Goal: Task Accomplishment & Management: Manage account settings

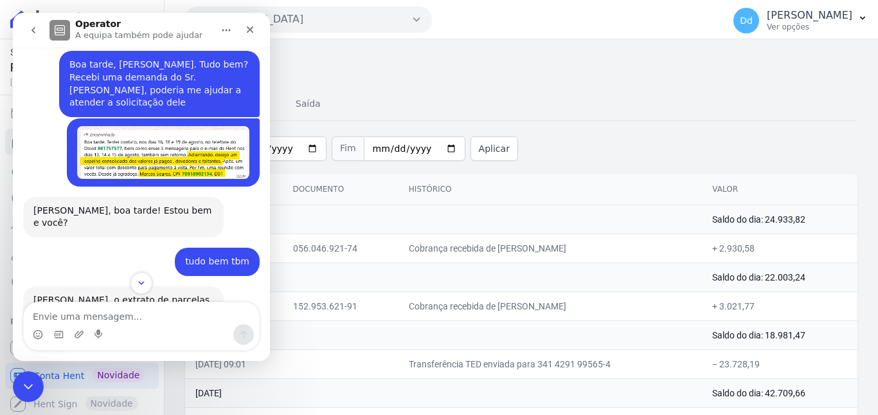
scroll to position [13727, 0]
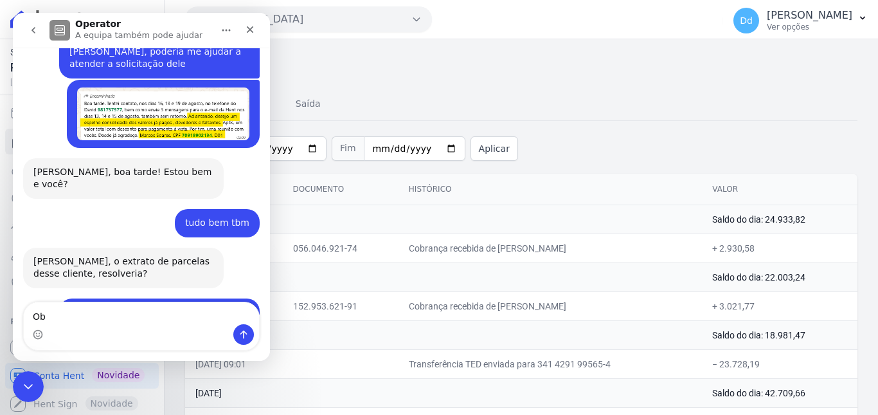
type textarea "Obg"
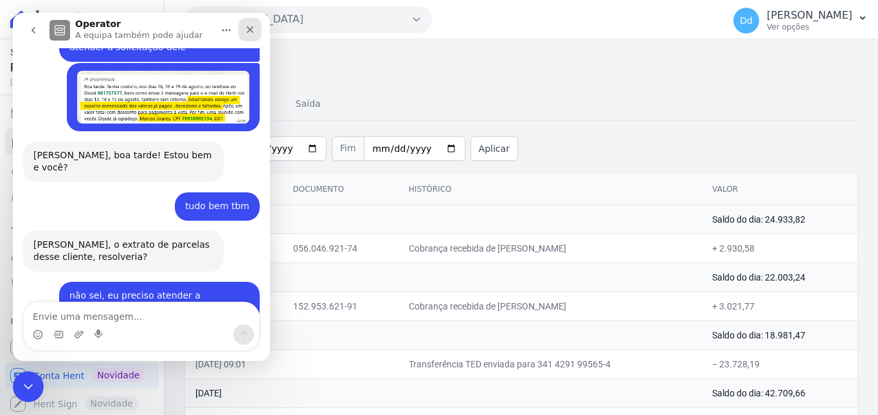
click at [249, 30] on icon "Fechar" at bounding box center [250, 29] width 7 height 7
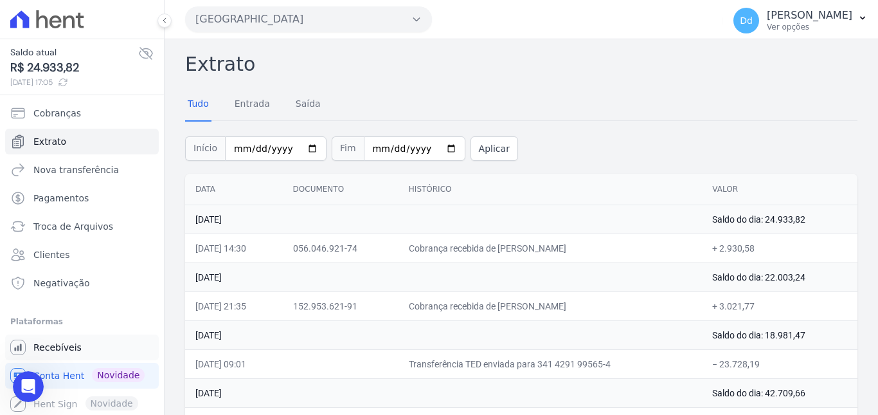
click at [47, 349] on span "Recebíveis" at bounding box center [57, 347] width 48 height 13
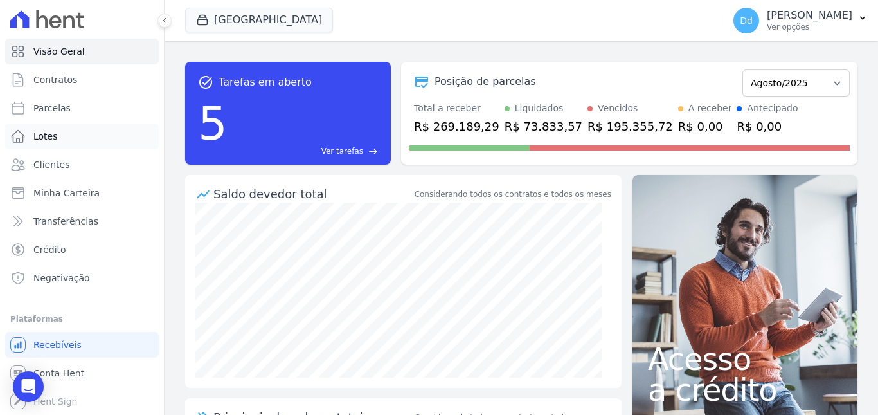
click at [53, 138] on span "Lotes" at bounding box center [45, 136] width 24 height 13
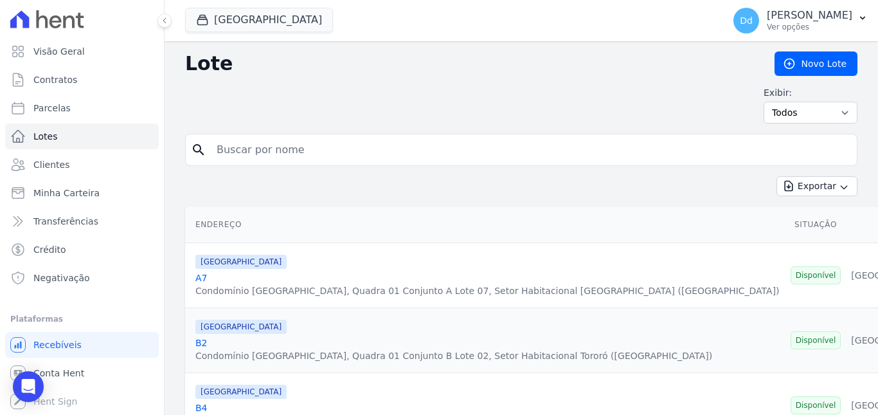
click at [289, 151] on input "search" at bounding box center [530, 150] width 643 height 26
type input "d1"
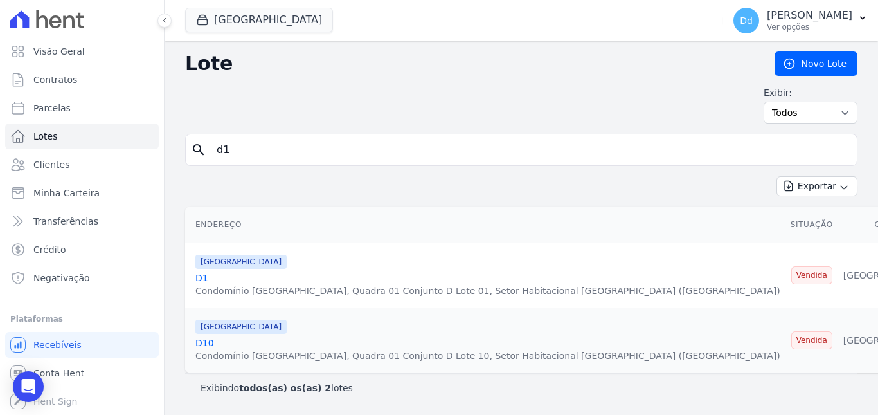
click at [201, 276] on link "D1" at bounding box center [201, 278] width 13 height 10
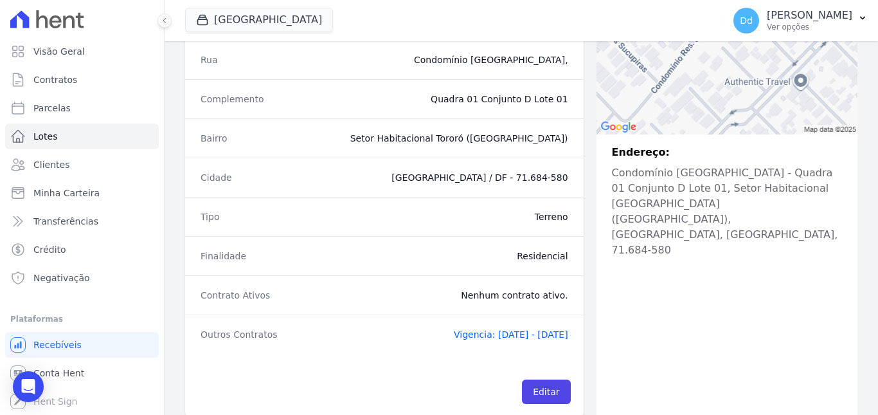
scroll to position [280, 0]
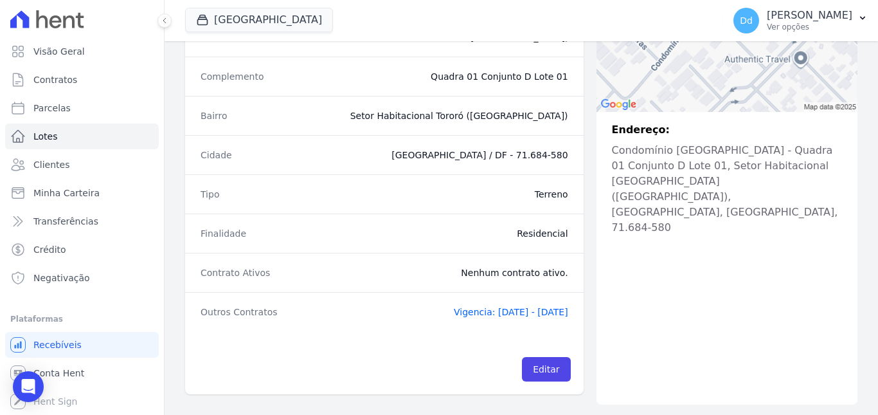
click at [484, 304] on div "Outros Contratos Vigencia: 19/08/2021 - 20/02/2034" at bounding box center [384, 311] width 399 height 39
click at [480, 313] on span "Vigencia: 19/08/2021 - 20/02/2034" at bounding box center [511, 312] width 114 height 10
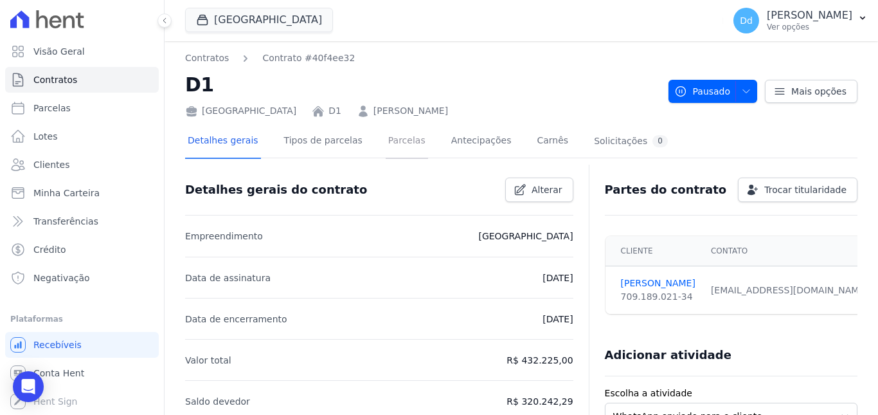
click at [386, 145] on link "Parcelas" at bounding box center [407, 142] width 42 height 34
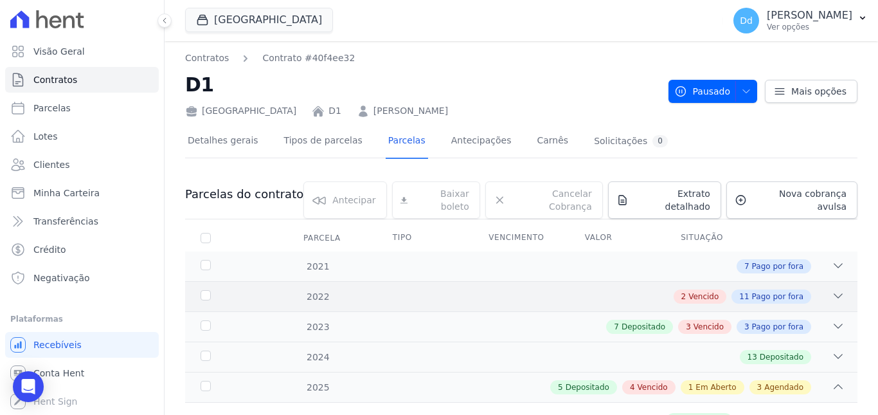
click at [832, 289] on icon at bounding box center [838, 295] width 13 height 13
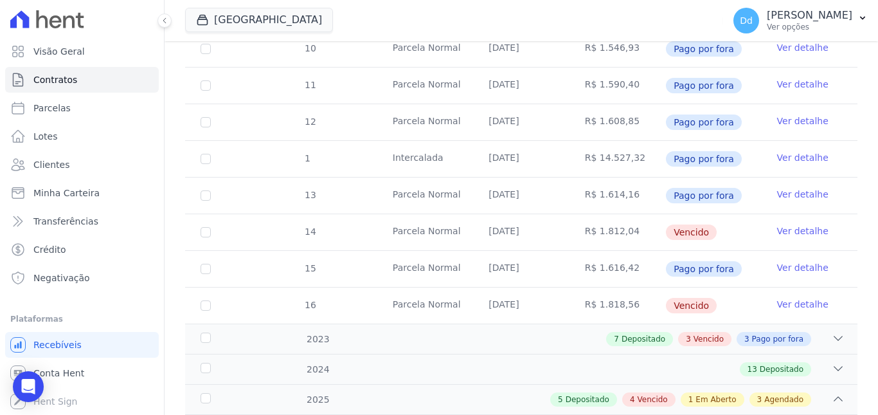
scroll to position [450, 0]
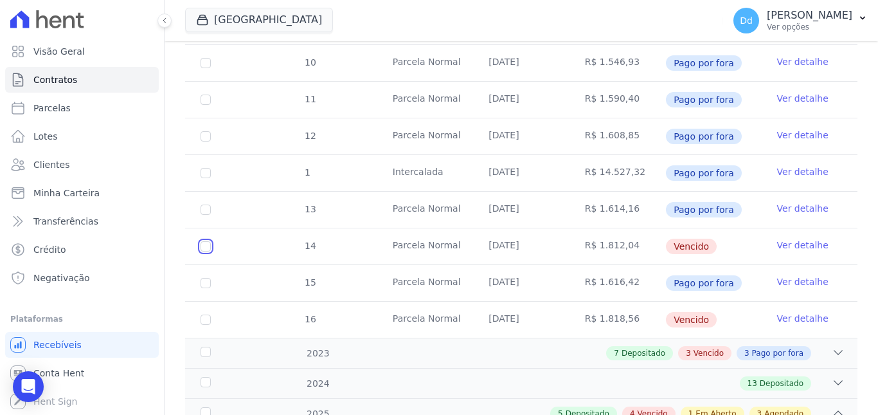
click at [203, 241] on input "checkbox" at bounding box center [206, 246] width 10 height 10
checkbox input "true"
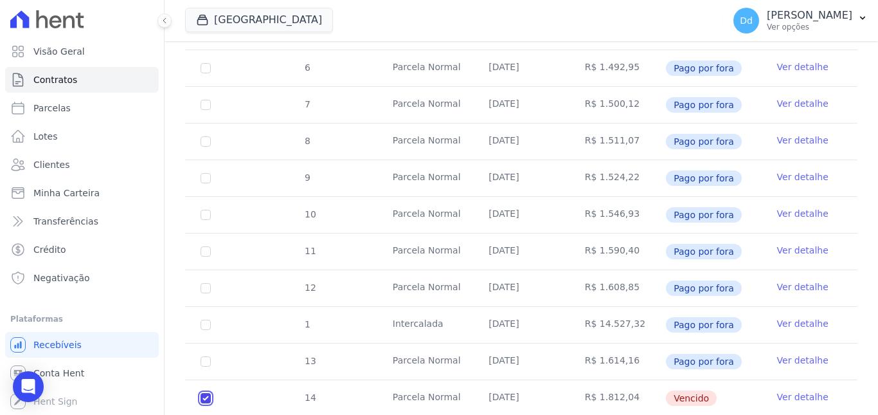
scroll to position [0, 0]
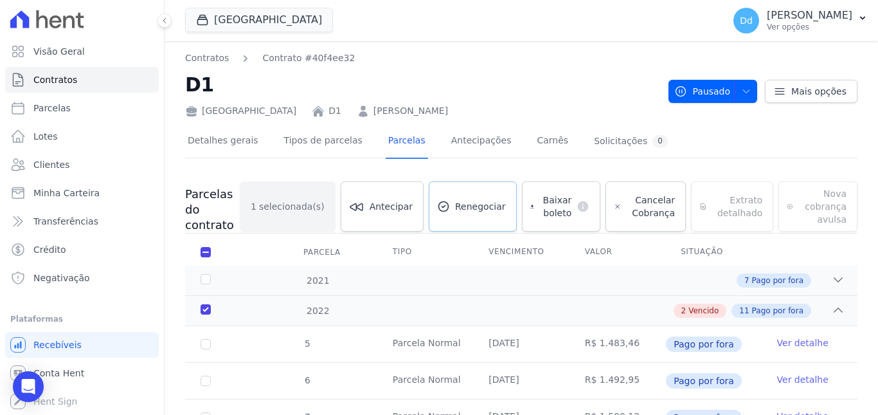
click at [475, 203] on span "Renegociar" at bounding box center [480, 206] width 51 height 13
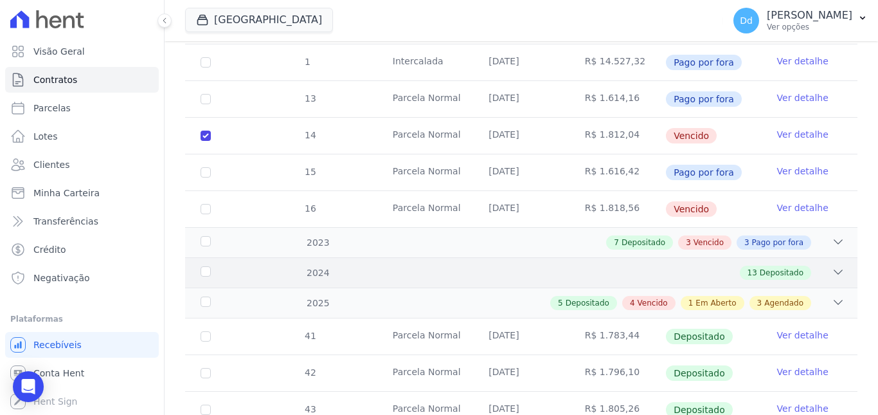
scroll to position [579, 0]
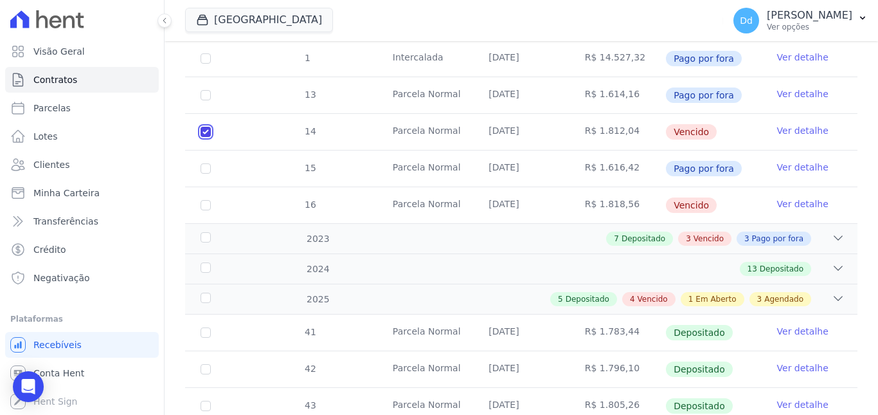
click at [206, 130] on input "checkbox" at bounding box center [206, 132] width 10 height 10
checkbox input "false"
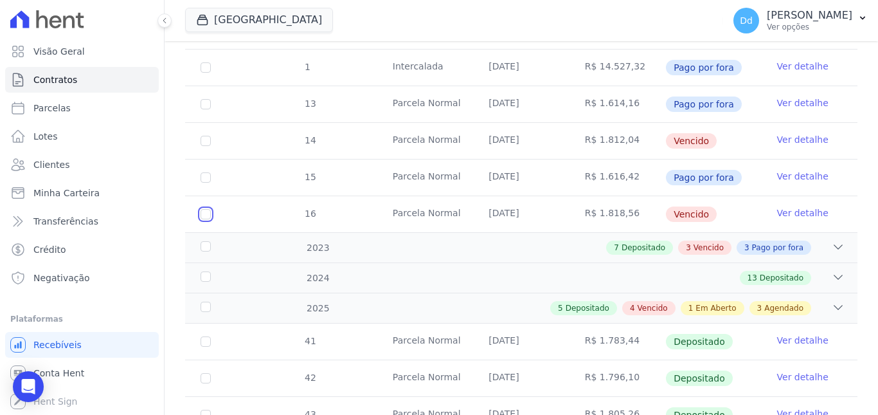
click at [204, 209] on input "checkbox" at bounding box center [206, 214] width 10 height 10
checkbox input "true"
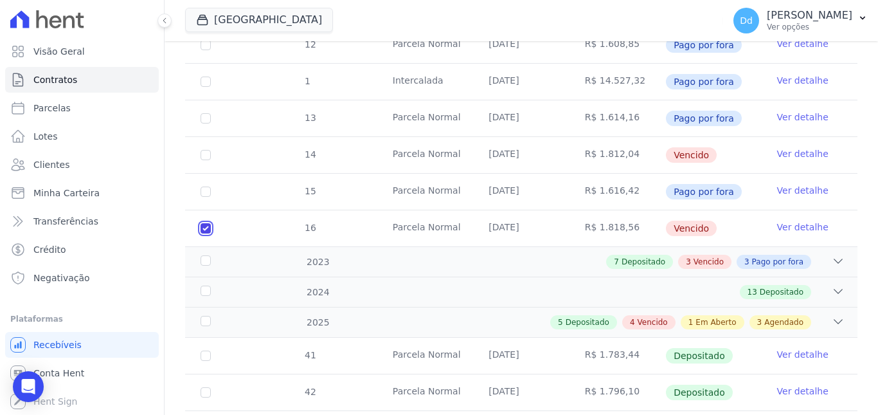
checkbox input "true"
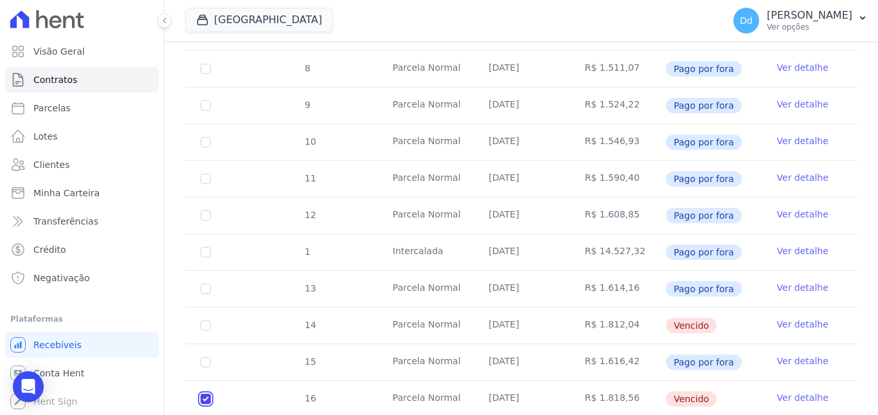
scroll to position [0, 0]
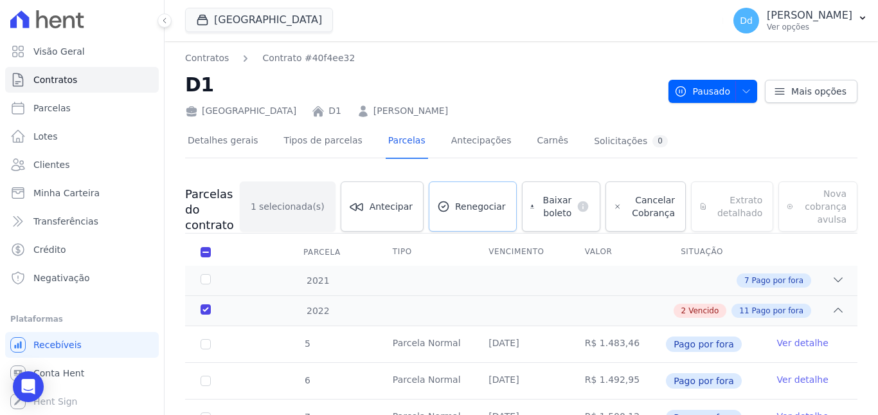
click at [475, 208] on span "Renegociar" at bounding box center [480, 206] width 51 height 13
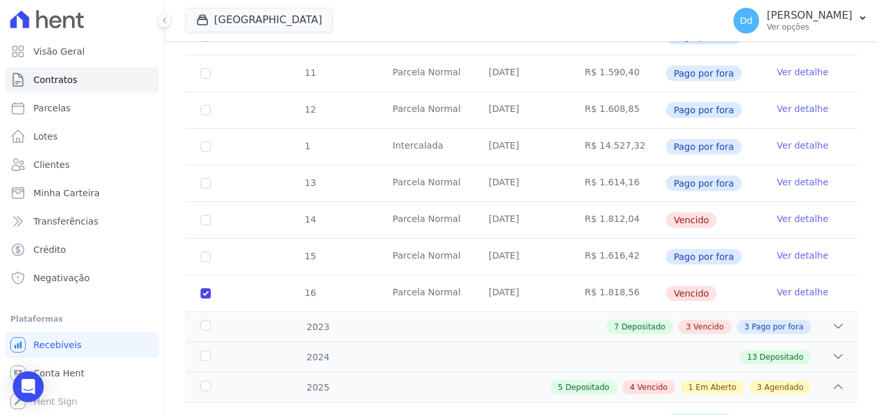
scroll to position [643, 0]
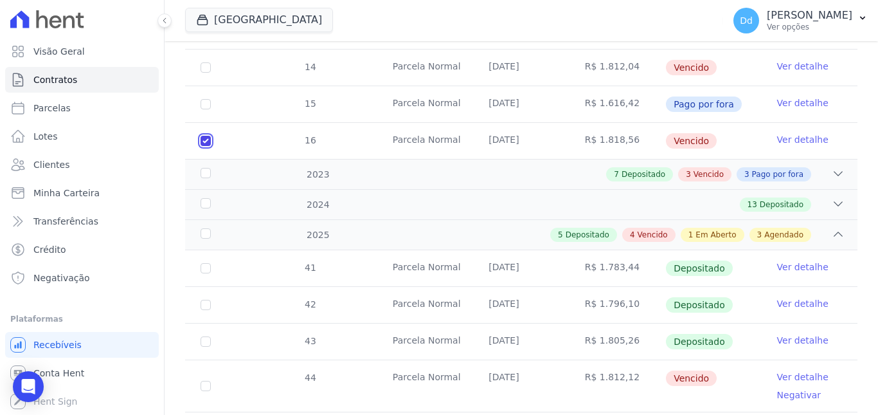
click at [204, 140] on input "checkbox" at bounding box center [206, 141] width 10 height 10
checkbox input "false"
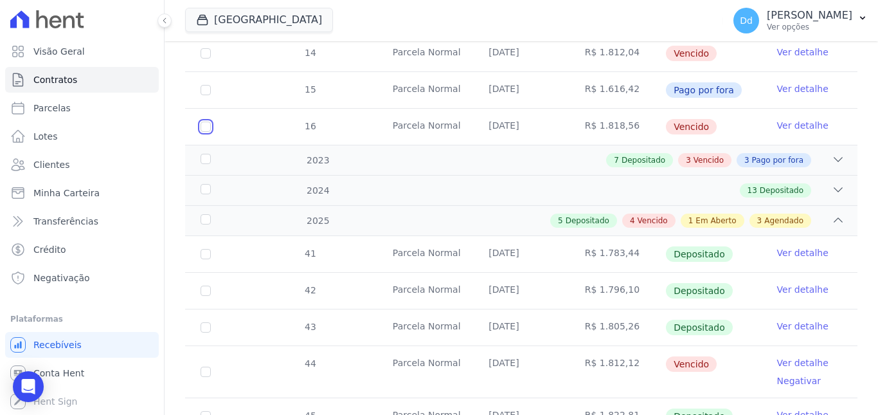
scroll to position [620, 0]
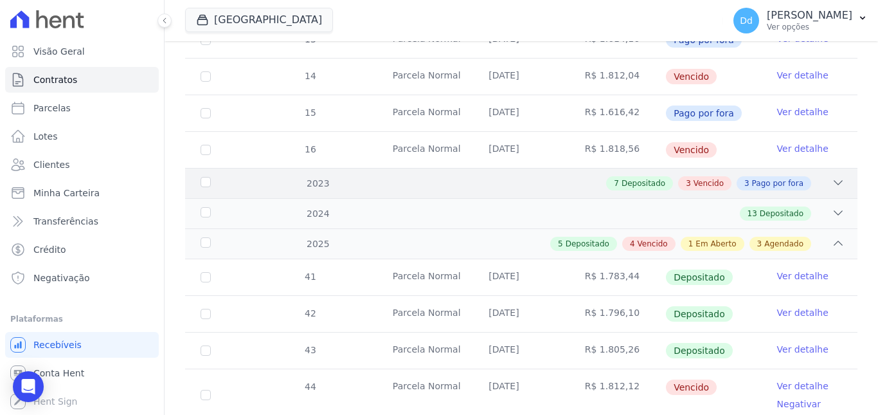
click at [822, 176] on div "7 Depositado 3 Vencido 3 Pago por fora" at bounding box center [554, 183] width 581 height 14
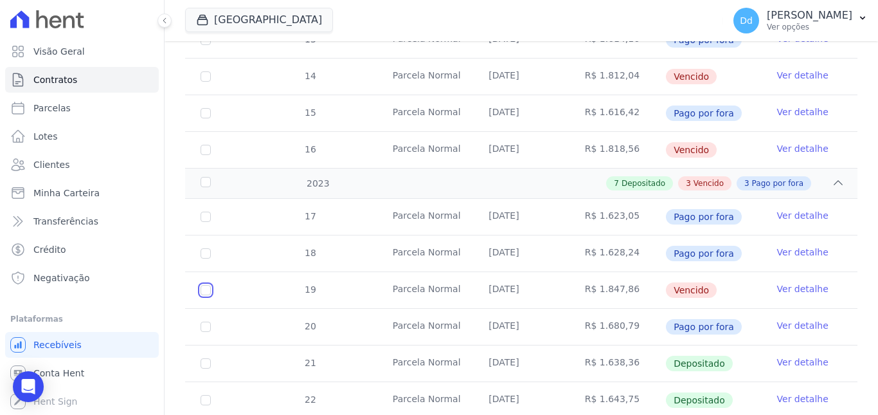
click at [203, 285] on input "checkbox" at bounding box center [206, 290] width 10 height 10
checkbox input "true"
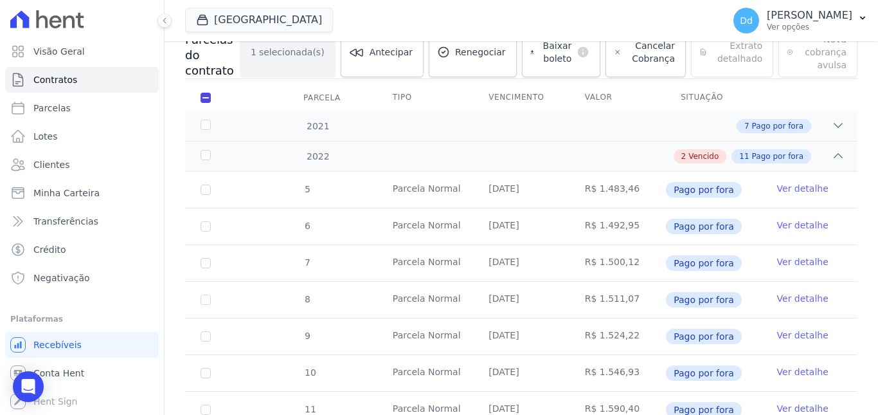
scroll to position [0, 0]
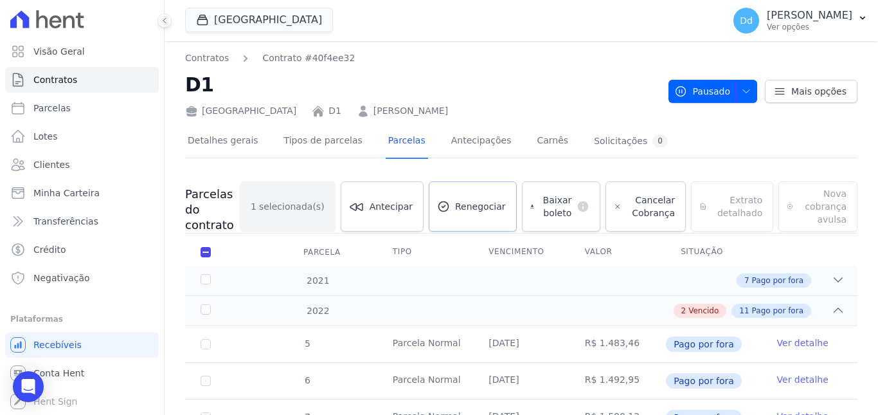
click at [466, 212] on span "Renegociar" at bounding box center [480, 206] width 51 height 13
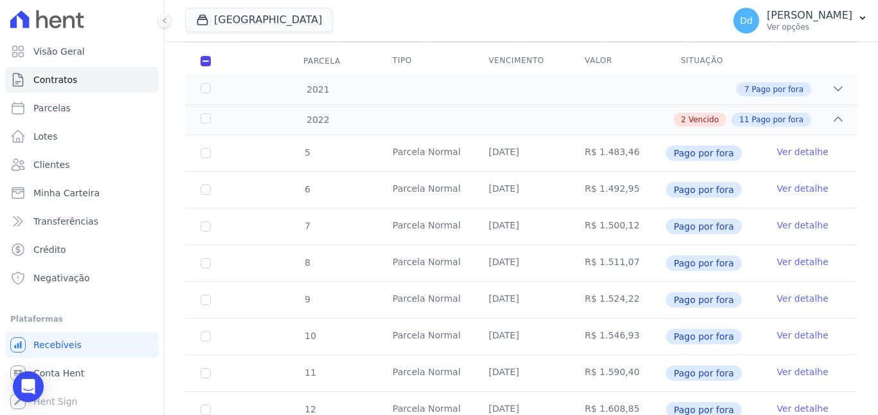
scroll to position [129, 0]
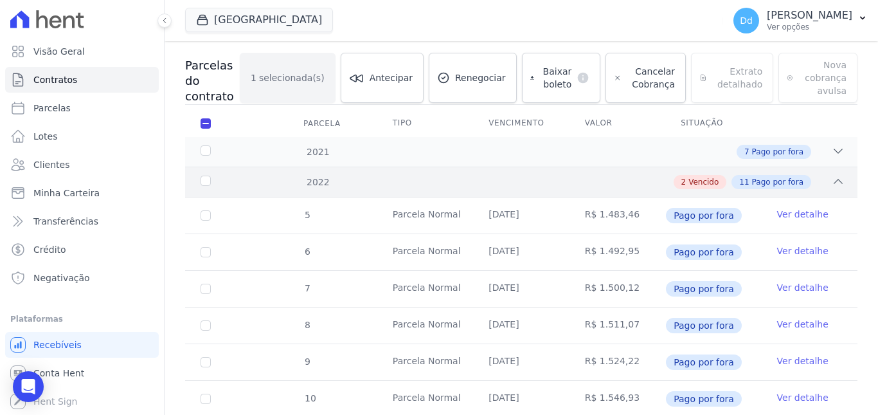
click at [837, 177] on div "2022 2 Vencido 11 Pago por fora" at bounding box center [521, 182] width 673 height 30
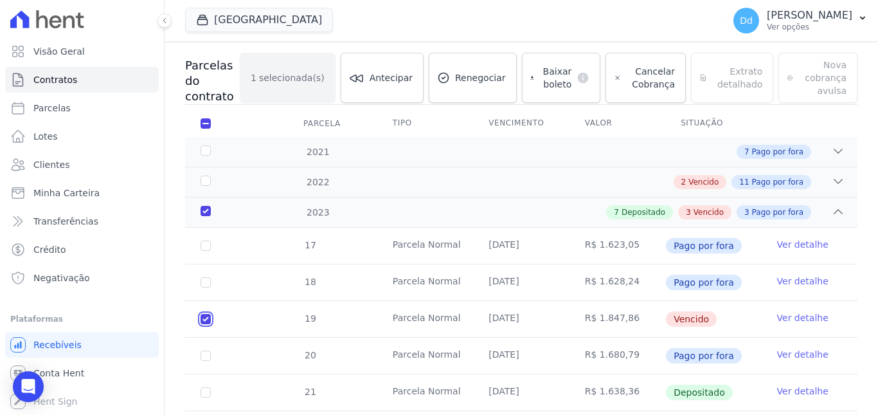
click at [207, 314] on input "checkbox" at bounding box center [206, 319] width 10 height 10
checkbox input "false"
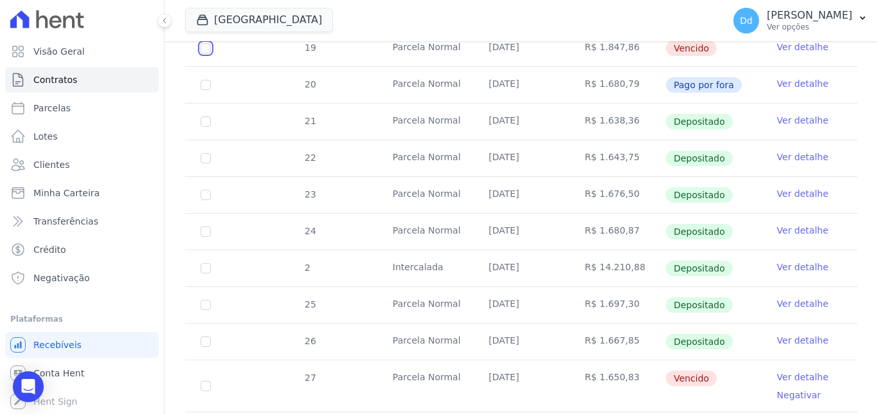
scroll to position [386, 0]
click at [207, 380] on input "checkbox" at bounding box center [206, 385] width 10 height 10
checkbox input "true"
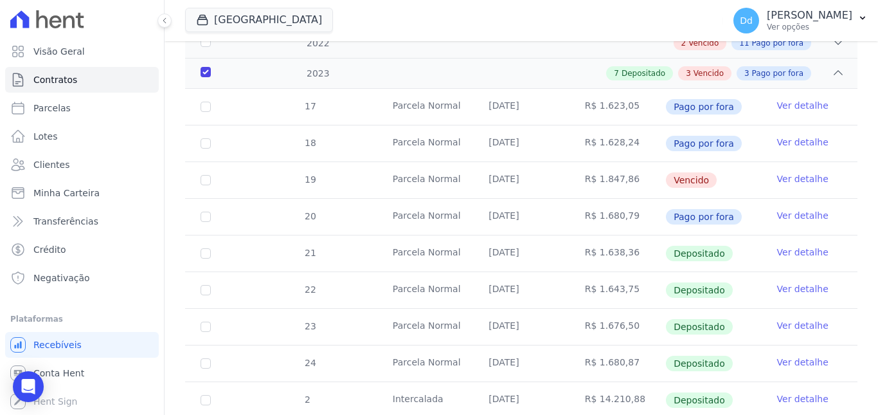
scroll to position [0, 0]
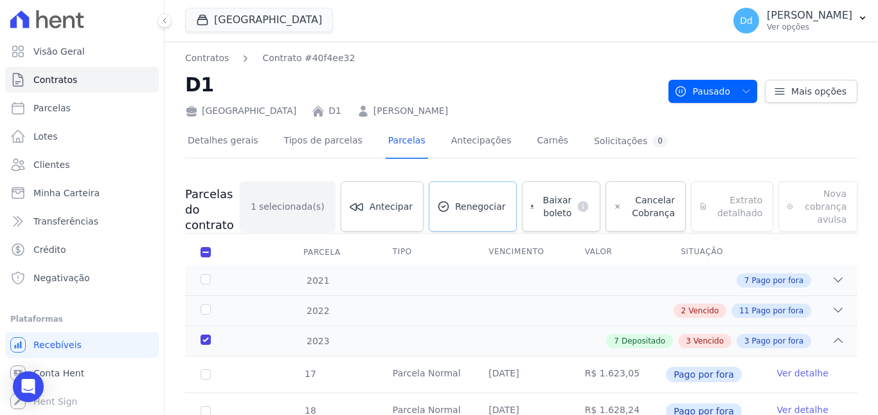
click at [481, 195] on link "Renegociar" at bounding box center [473, 206] width 88 height 50
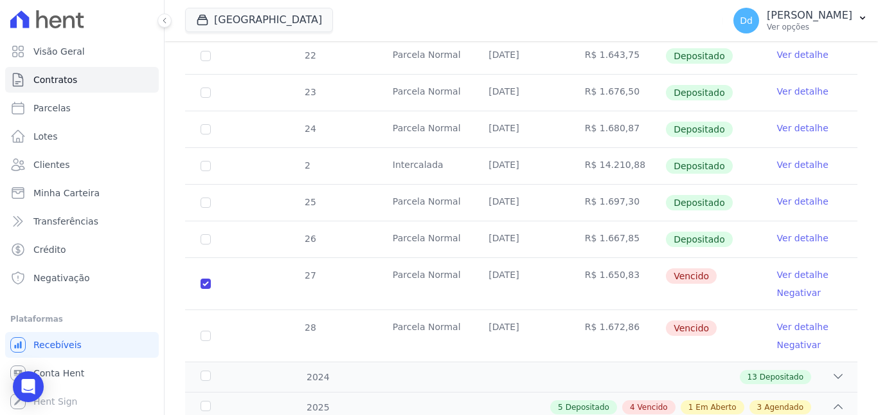
scroll to position [514, 0]
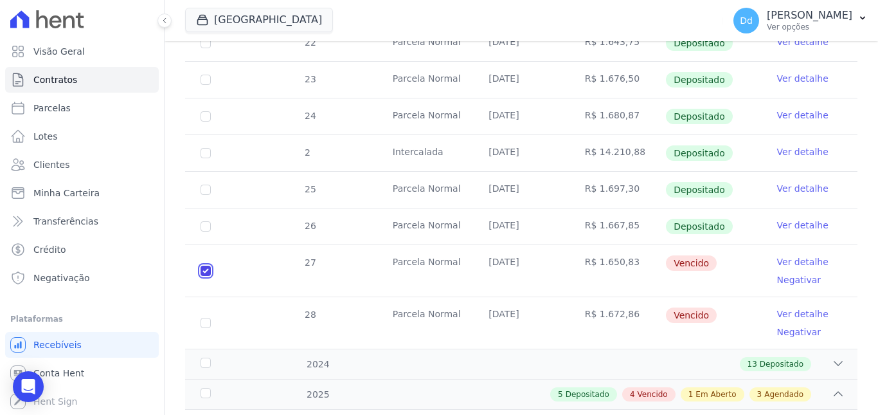
click at [210, 269] on input "checkbox" at bounding box center [206, 271] width 10 height 10
checkbox input "false"
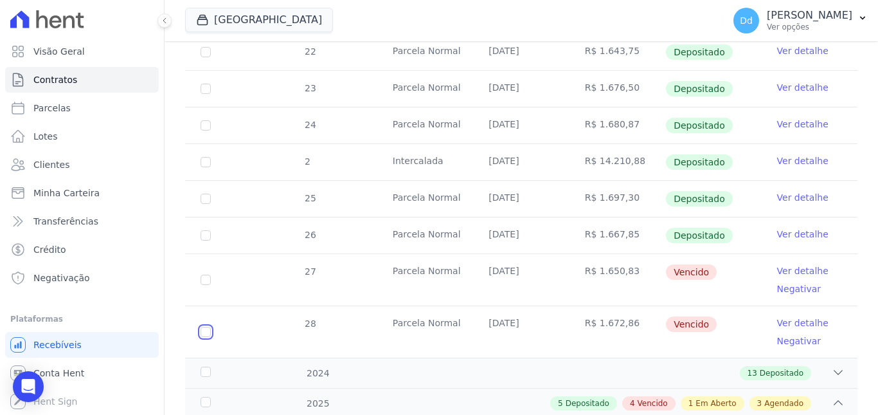
click at [206, 327] on input "checkbox" at bounding box center [206, 332] width 10 height 10
checkbox input "true"
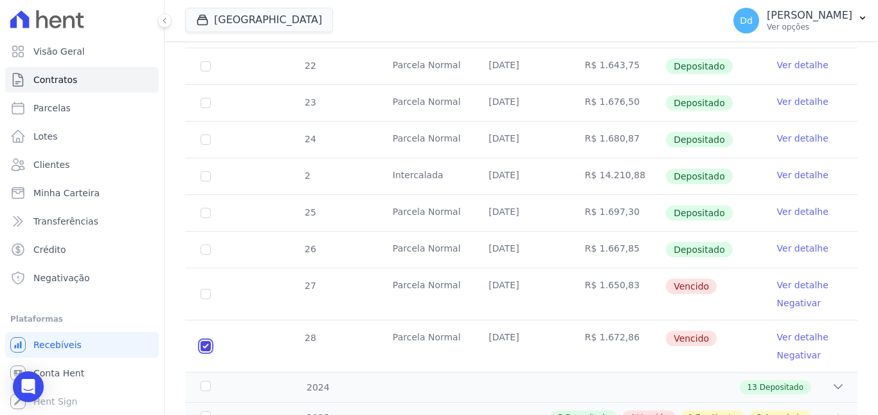
checkbox input "true"
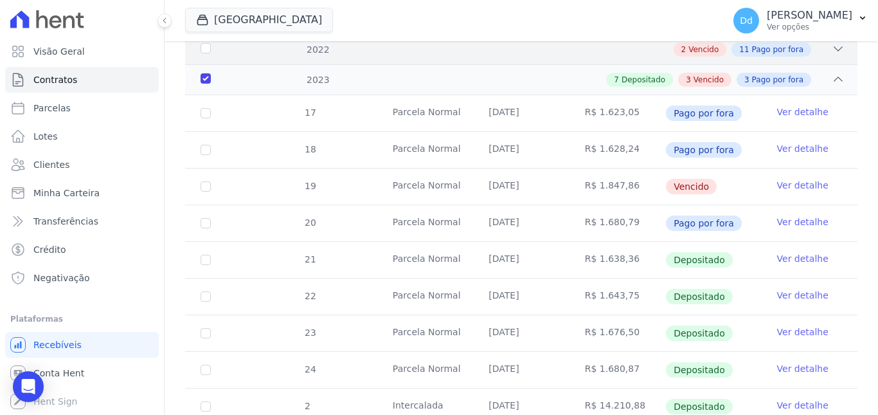
scroll to position [0, 0]
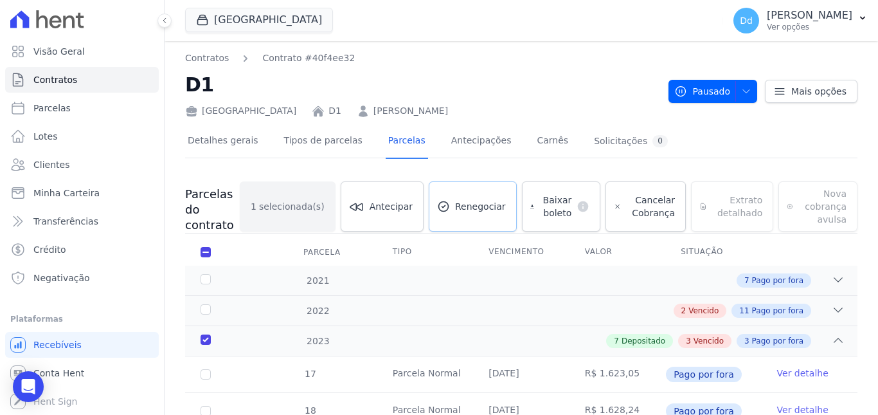
click at [462, 198] on link "Renegociar" at bounding box center [473, 206] width 88 height 50
click at [204, 338] on div "2023" at bounding box center [227, 341] width 58 height 14
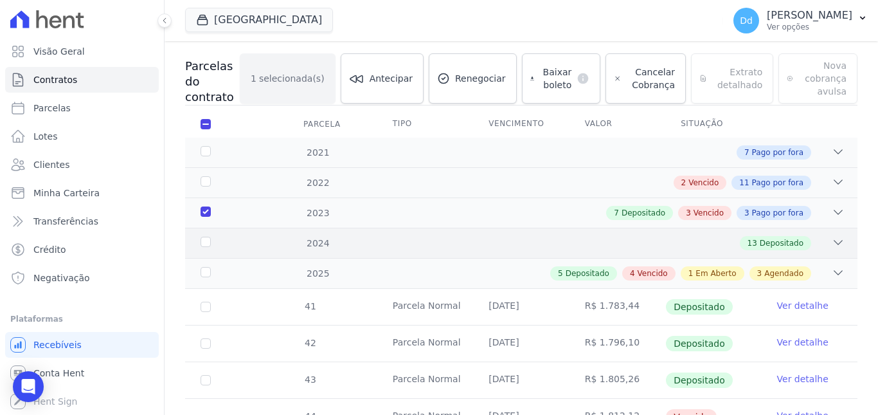
scroll to position [129, 0]
click at [207, 121] on input "checkbox" at bounding box center [206, 123] width 10 height 10
checkbox input "false"
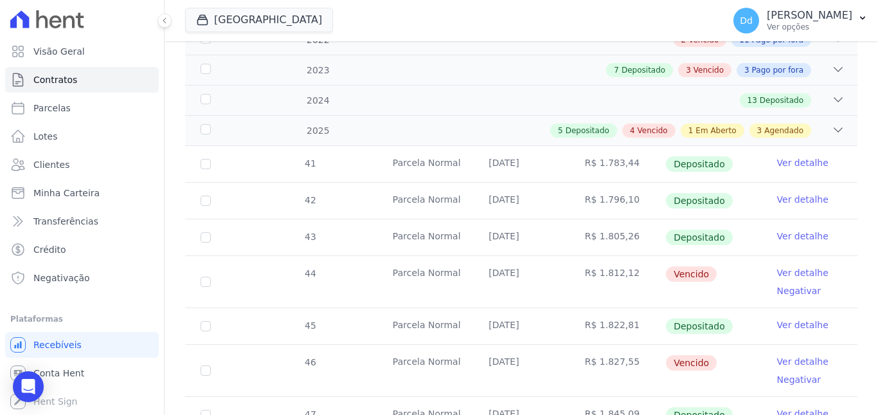
scroll to position [257, 0]
click at [201, 276] on input "checkbox" at bounding box center [206, 281] width 10 height 10
checkbox input "true"
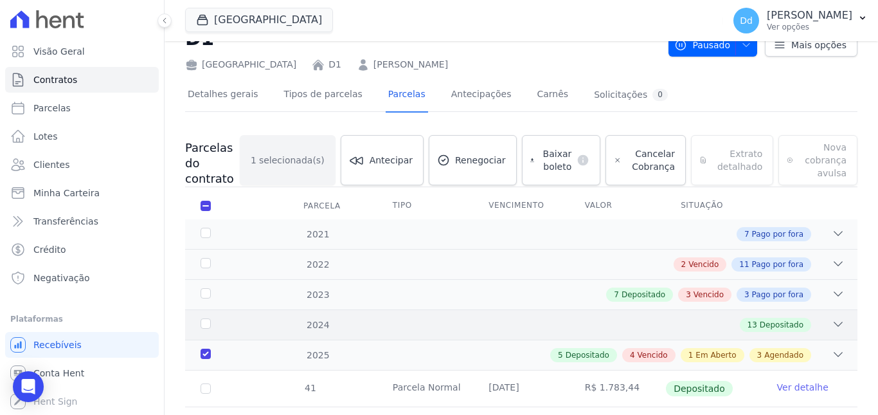
scroll to position [0, 0]
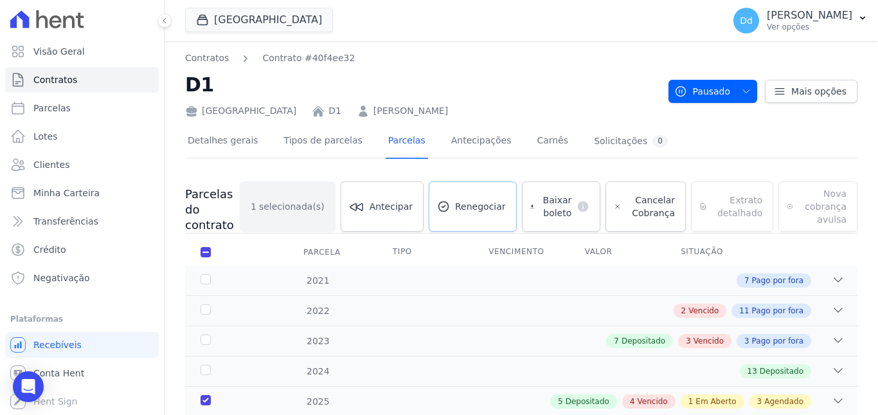
click at [466, 200] on span "Renegociar" at bounding box center [480, 206] width 51 height 13
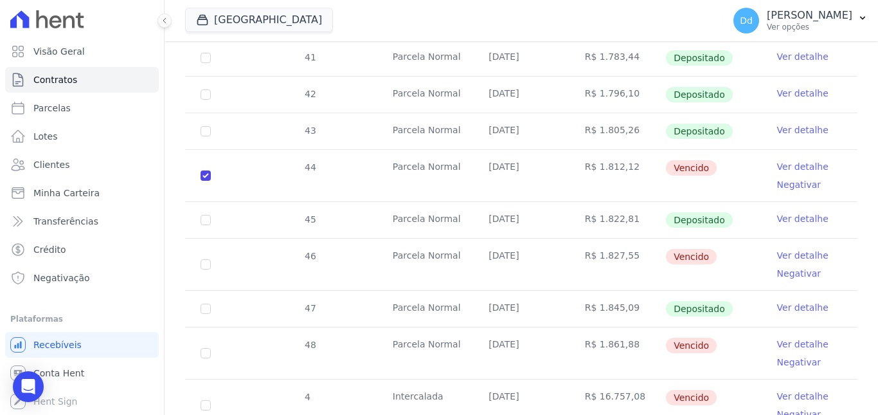
scroll to position [386, 0]
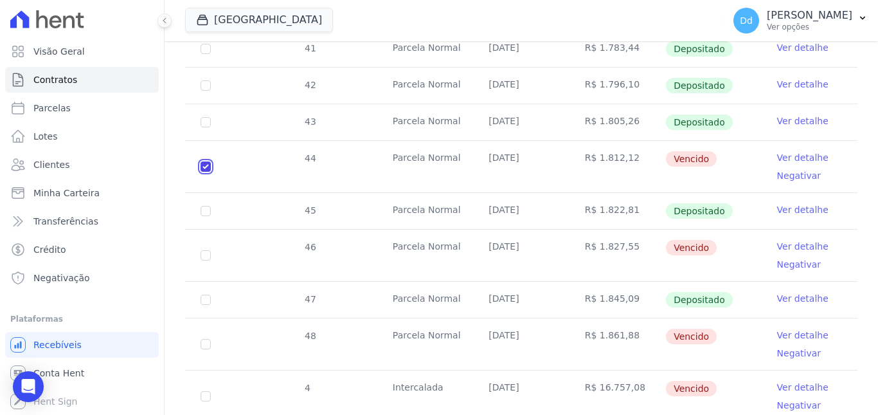
click at [204, 167] on input "checkbox" at bounding box center [206, 166] width 10 height 10
checkbox input "false"
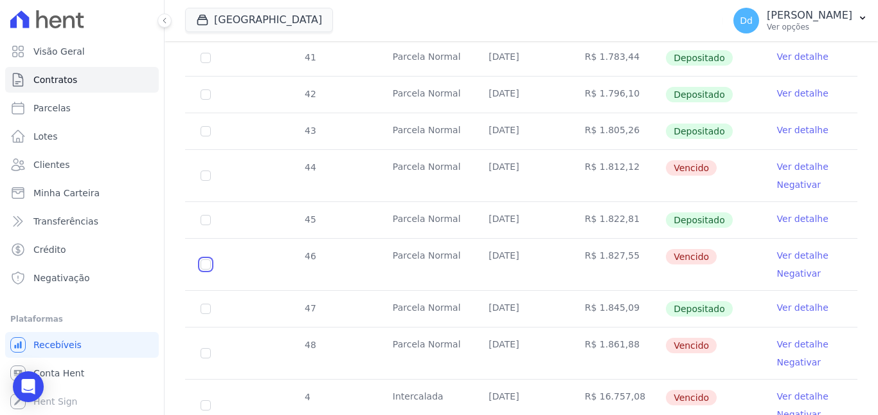
click at [205, 259] on input "checkbox" at bounding box center [206, 264] width 10 height 10
checkbox input "true"
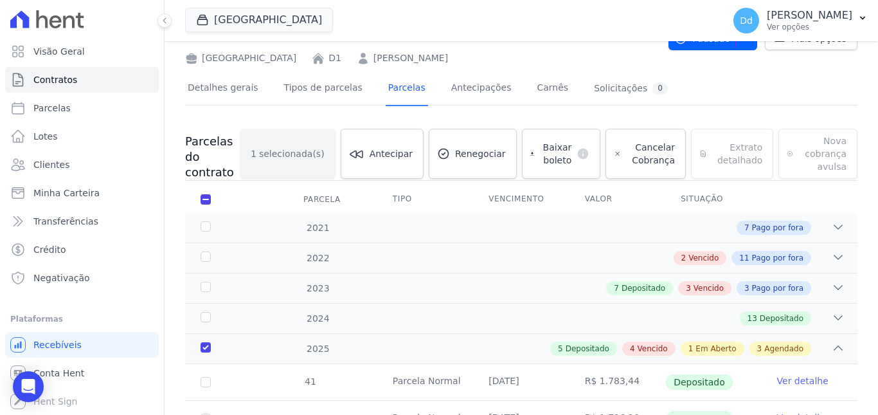
scroll to position [0, 0]
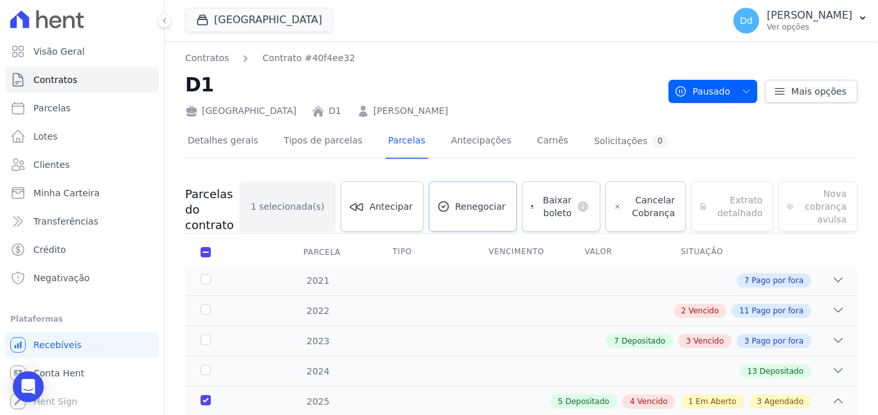
click at [464, 201] on link "Renegociar" at bounding box center [473, 206] width 88 height 50
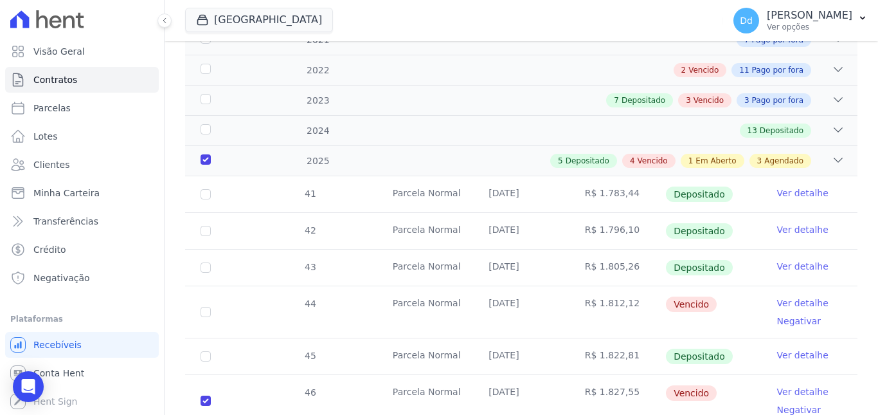
scroll to position [257, 0]
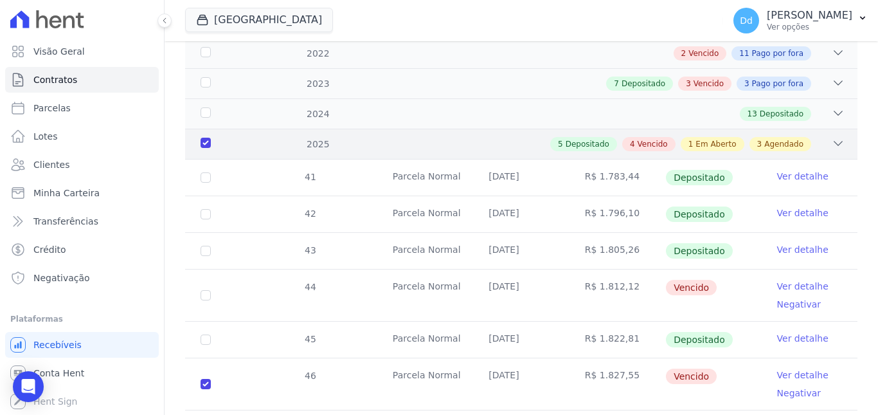
click at [208, 143] on div "2025" at bounding box center [227, 145] width 58 height 14
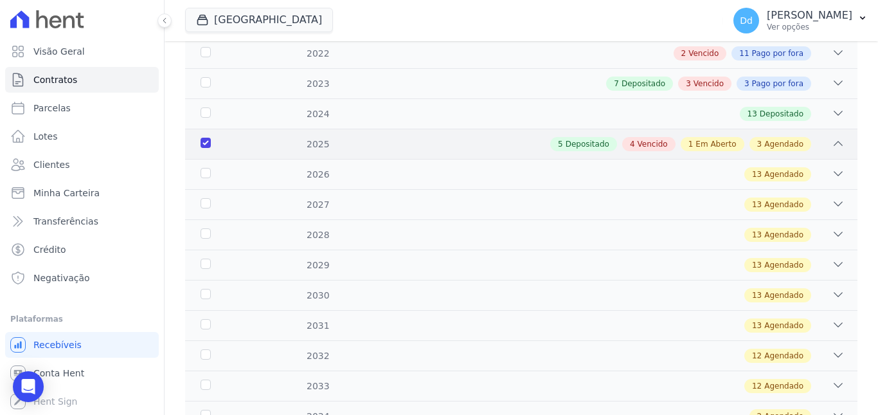
click at [206, 140] on div "2025" at bounding box center [227, 145] width 58 height 14
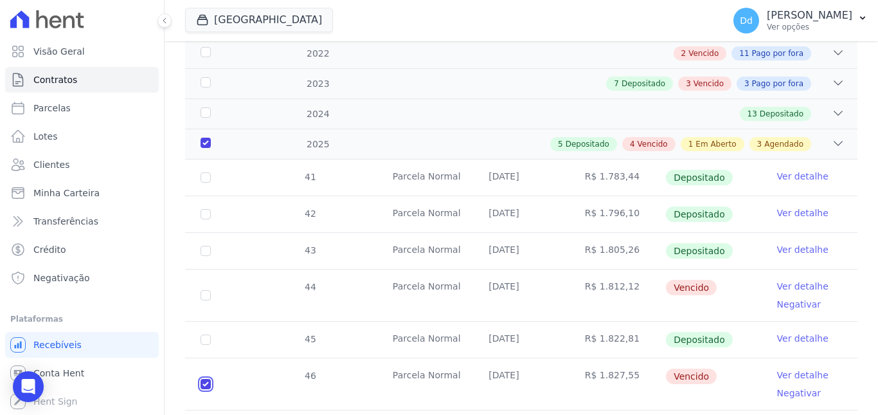
click at [202, 384] on input "checkbox" at bounding box center [206, 384] width 10 height 10
checkbox input "false"
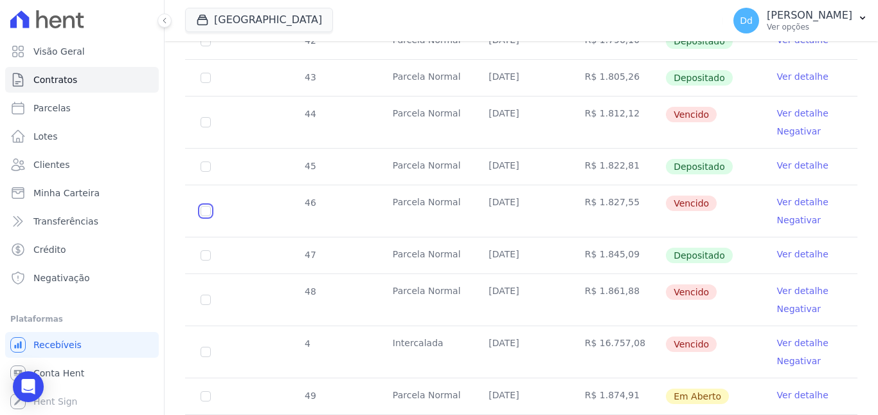
scroll to position [427, 0]
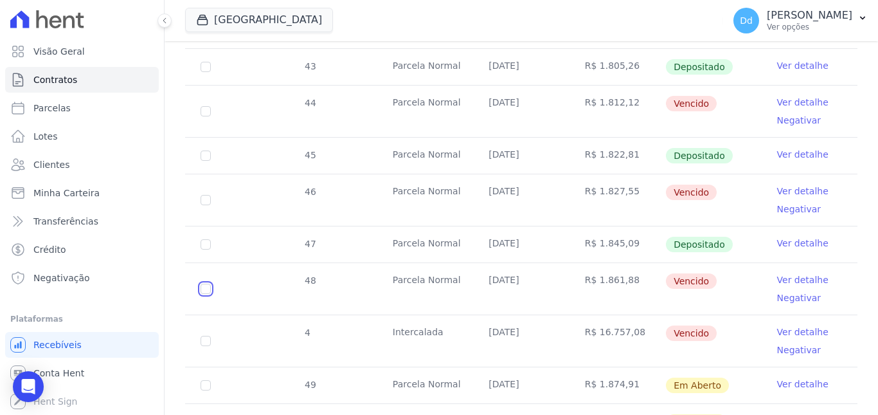
click at [205, 284] on input "checkbox" at bounding box center [206, 289] width 10 height 10
checkbox input "true"
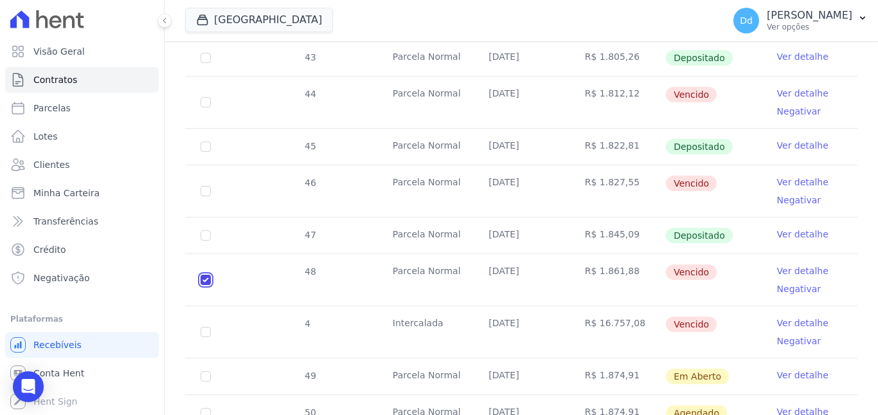
click at [210, 275] on input "checkbox" at bounding box center [206, 280] width 10 height 10
checkbox input "false"
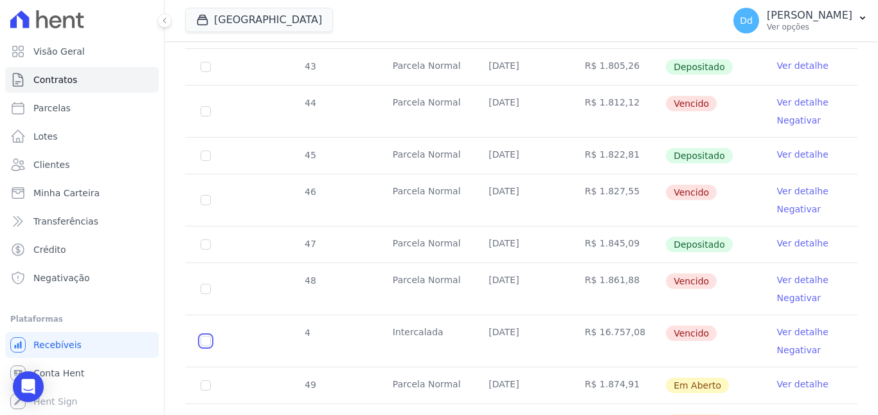
click at [208, 336] on input "checkbox" at bounding box center [206, 341] width 10 height 10
checkbox input "true"
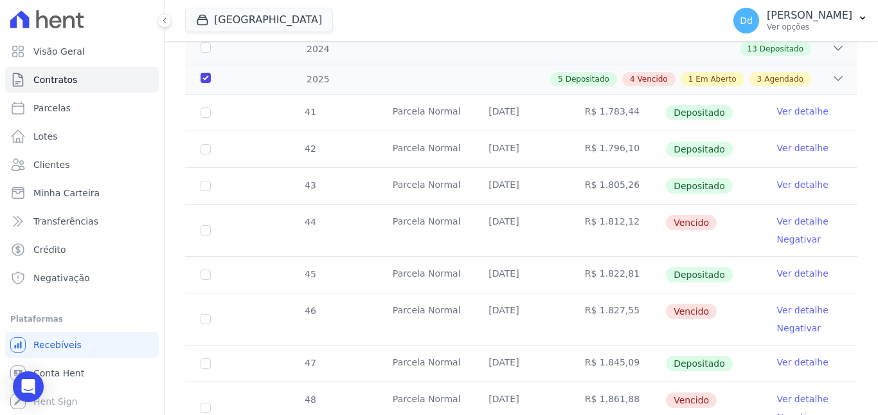
scroll to position [0, 0]
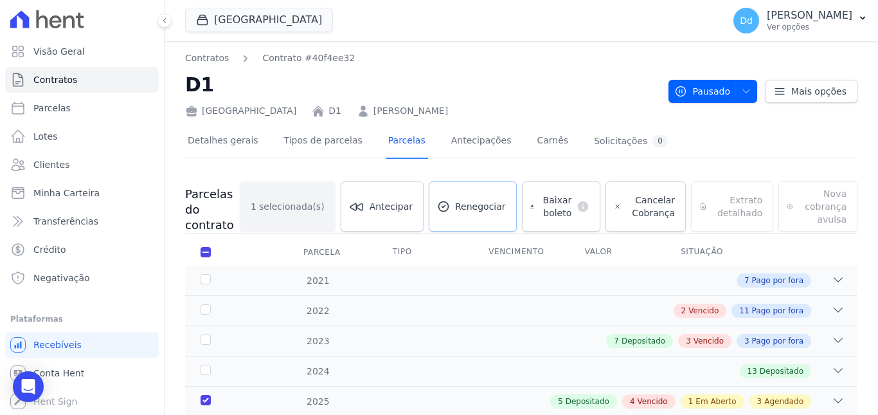
click at [493, 209] on span "Renegociar" at bounding box center [480, 206] width 51 height 13
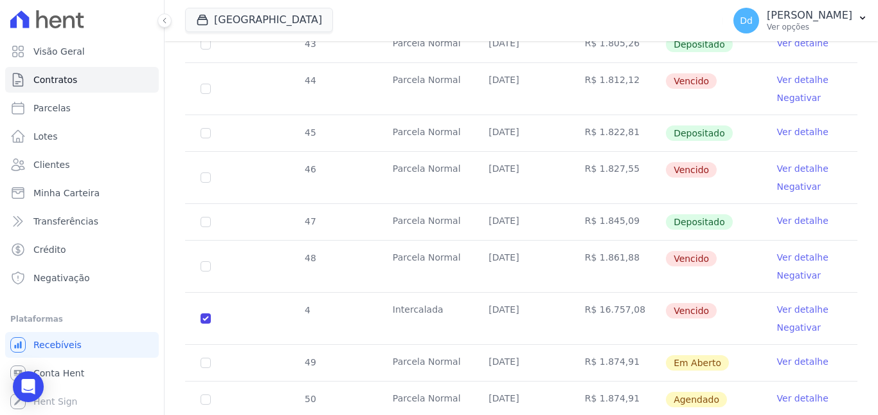
scroll to position [643, 0]
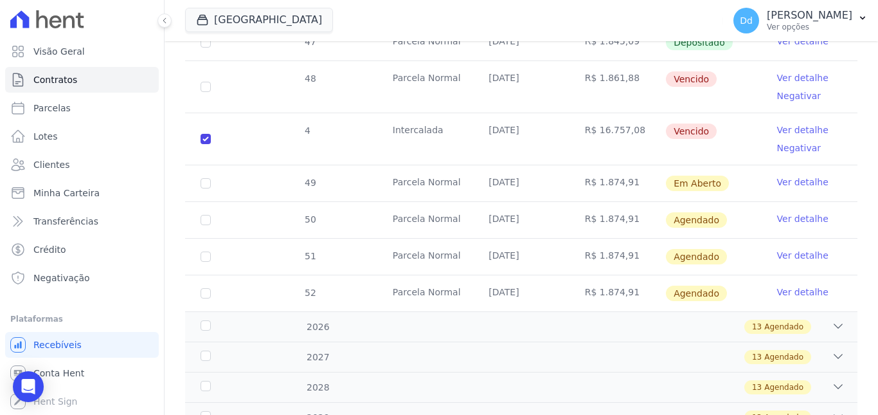
click at [200, 138] on td "4" at bounding box center [205, 138] width 41 height 51
click at [201, 89] on input "checkbox" at bounding box center [206, 87] width 10 height 10
checkbox input "true"
click at [206, 141] on input "checkbox" at bounding box center [206, 139] width 10 height 10
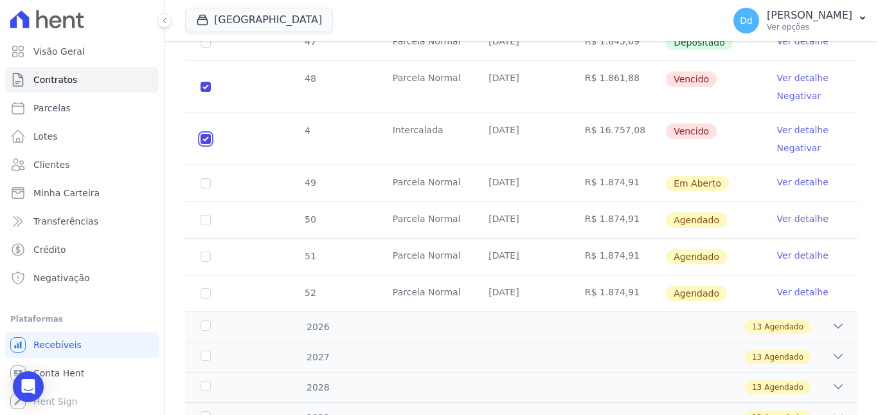
checkbox input "false"
checkbox input "true"
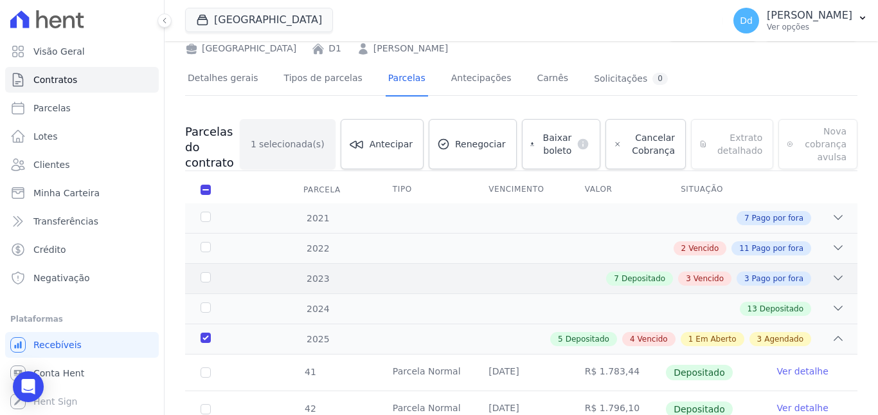
scroll to position [0, 0]
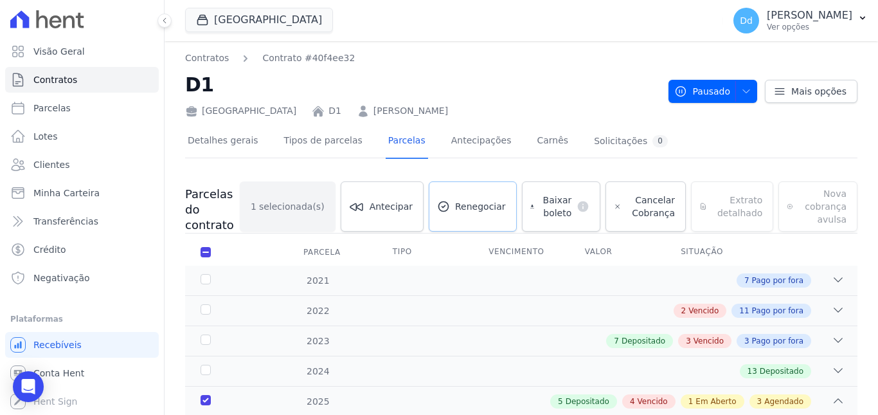
click at [502, 194] on link "Renegociar" at bounding box center [473, 206] width 88 height 50
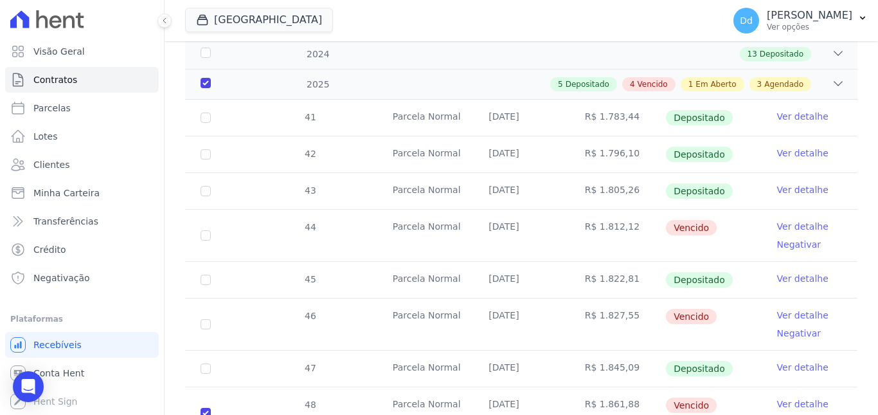
scroll to position [322, 0]
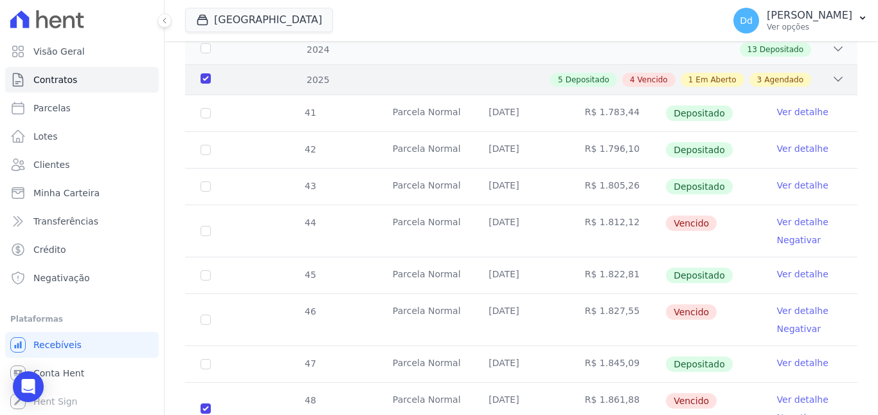
click at [204, 79] on div "2025" at bounding box center [227, 80] width 58 height 14
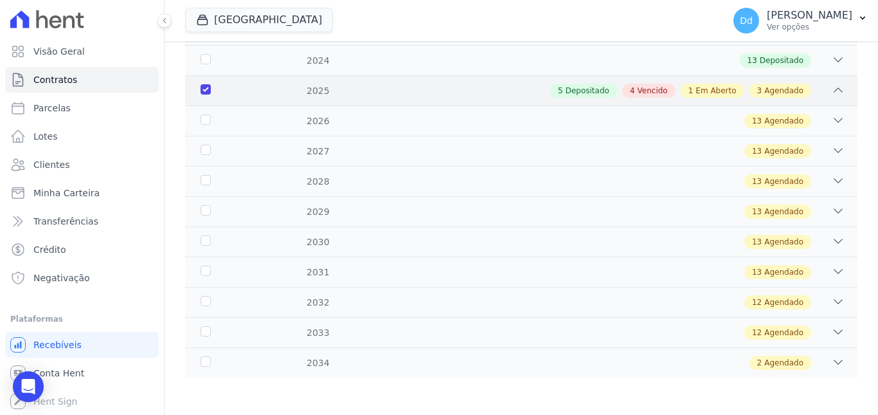
click at [207, 84] on div "2025" at bounding box center [227, 91] width 58 height 14
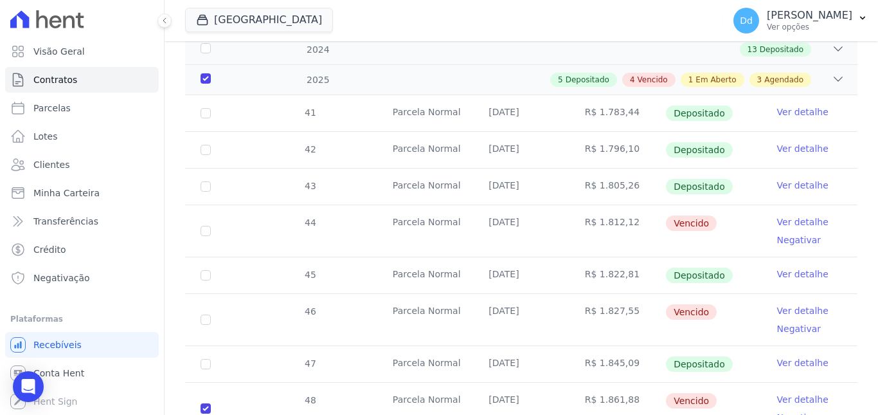
scroll to position [579, 0]
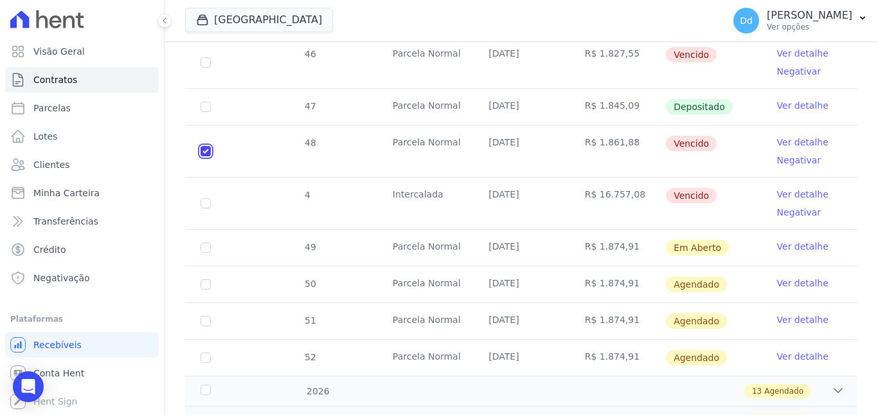
click at [206, 150] on input "checkbox" at bounding box center [206, 151] width 10 height 10
checkbox input "false"
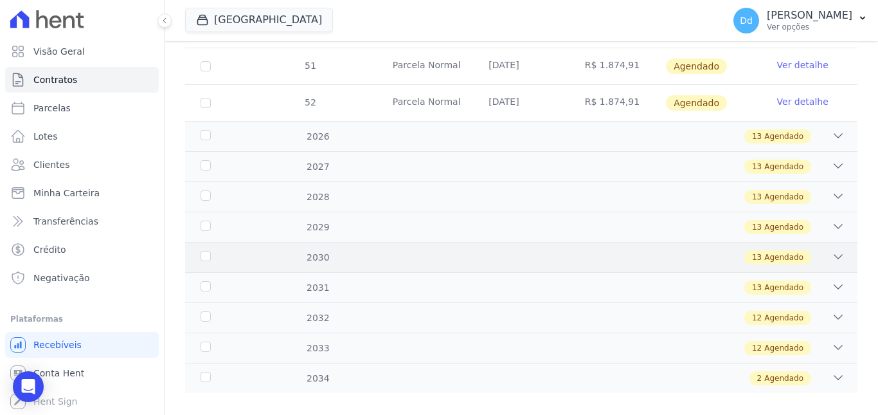
scroll to position [826, 0]
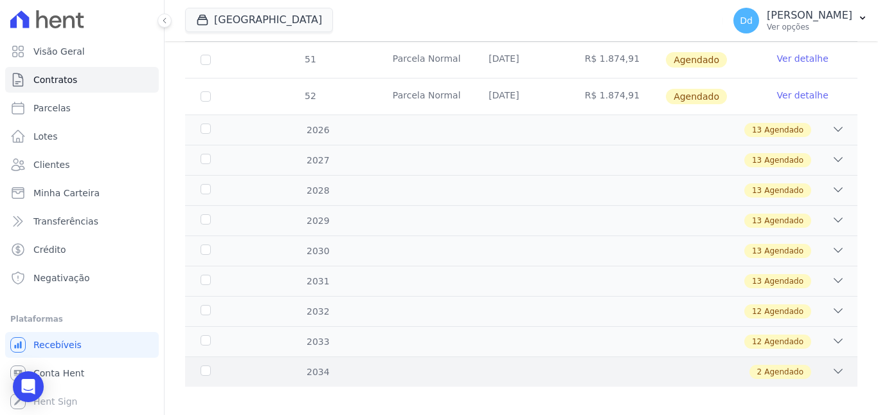
click at [716, 365] on div "2 Agendado" at bounding box center [554, 372] width 581 height 14
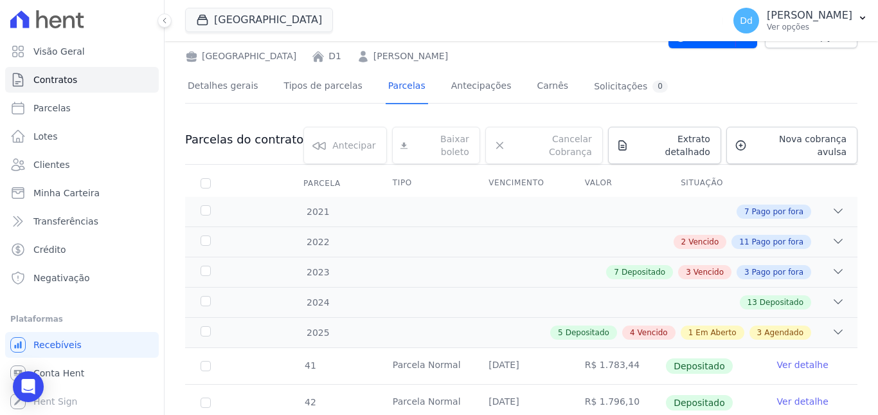
scroll to position [0, 0]
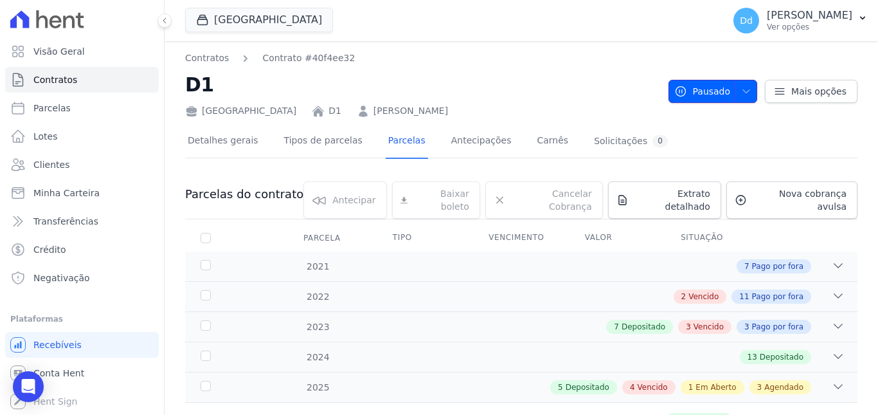
click at [743, 98] on span "button" at bounding box center [744, 91] width 16 height 21
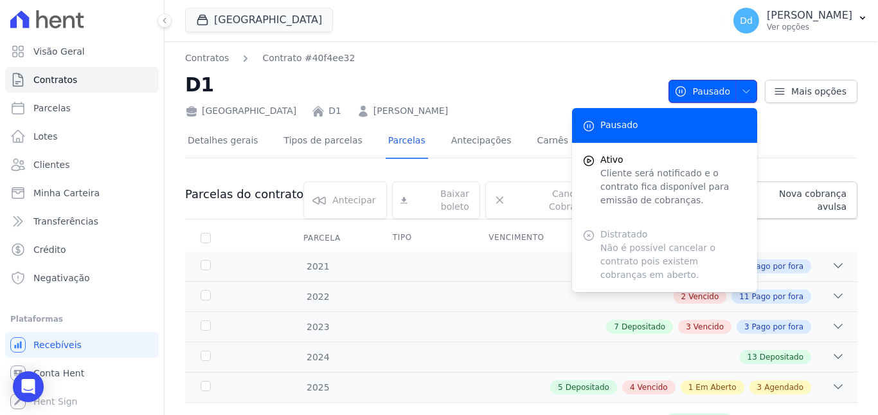
click at [743, 98] on span "button" at bounding box center [744, 91] width 16 height 21
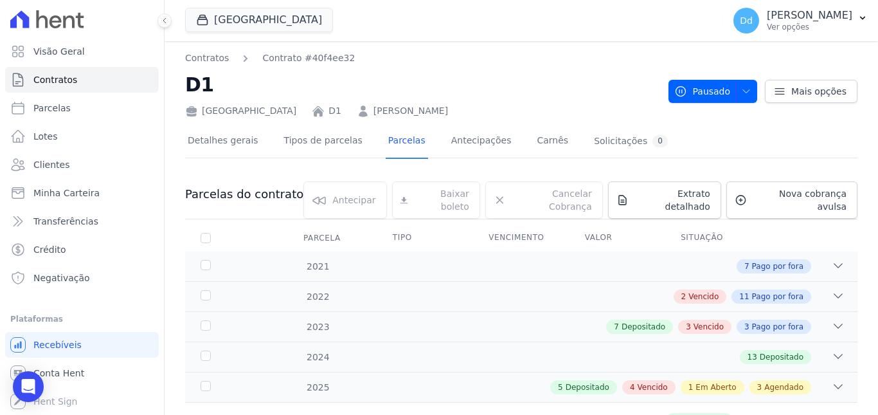
click at [570, 68] on div "Contratos Contrato #40f4ee32 D1 Parque Vivá D1 Marcos Soares Oliveira Filho" at bounding box center [421, 84] width 473 height 66
click at [53, 104] on span "Parcelas" at bounding box center [51, 108] width 37 height 13
select select
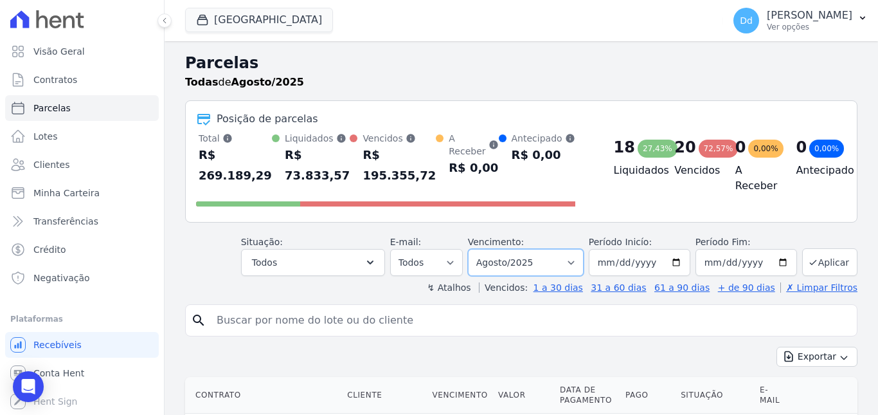
click at [494, 259] on select "Filtrar por período ──────── Todos os meses Agosto/2021 Setembro/2021 Outubro/2…" at bounding box center [526, 262] width 116 height 27
select select "09/2025"
click at [476, 249] on select "Filtrar por período ──────── Todos os meses Agosto/2021 Setembro/2021 Outubro/2…" at bounding box center [526, 262] width 116 height 27
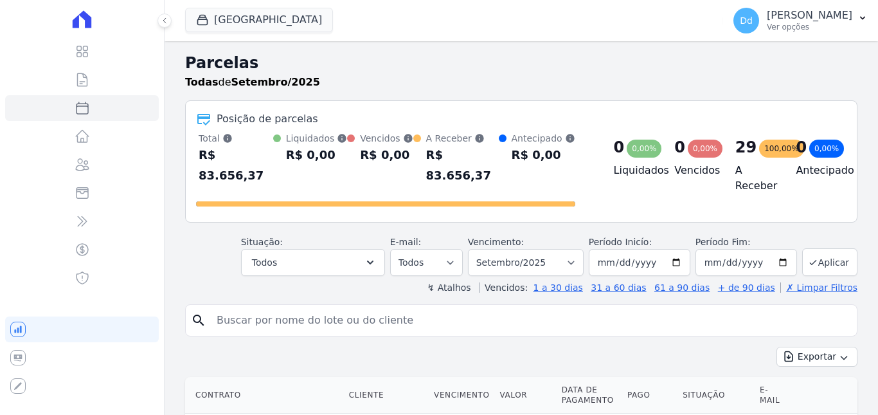
select select
drag, startPoint x: 0, startPoint y: 0, endPoint x: 249, endPoint y: 313, distance: 400.4
click at [249, 313] on input "search" at bounding box center [530, 320] width 643 height 26
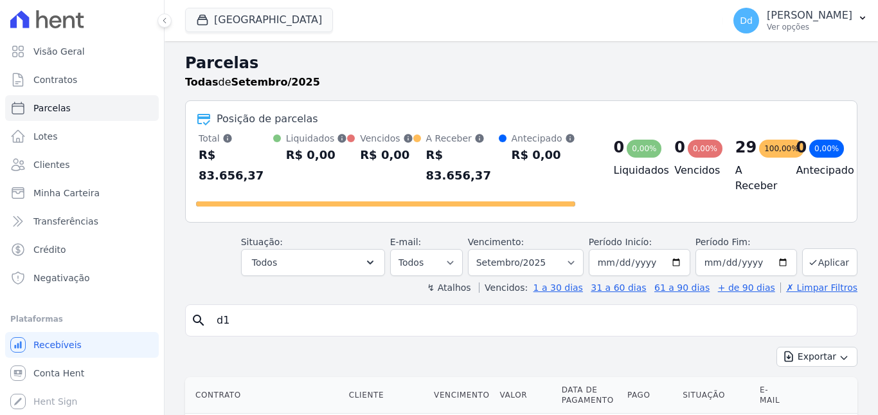
type input "d1"
select select
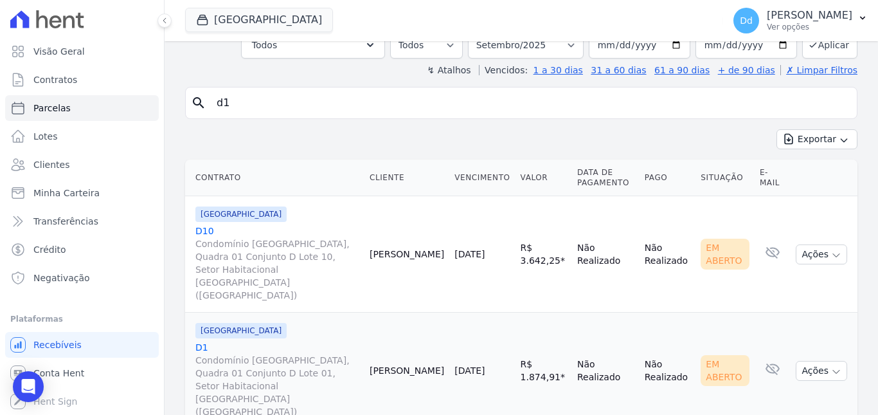
scroll to position [89, 0]
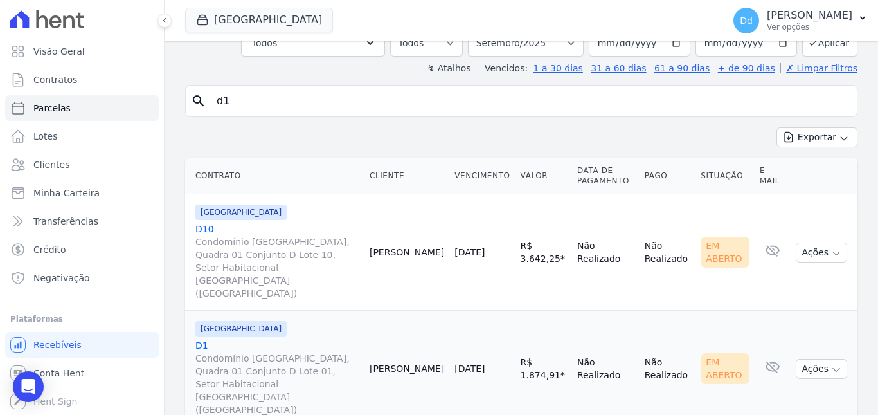
click at [203, 230] on link "D10 Condomínio [GEOGRAPHIC_DATA], Quadra 01 Conjunto D Lote 10, Setor Habitacio…" at bounding box center [277, 260] width 164 height 77
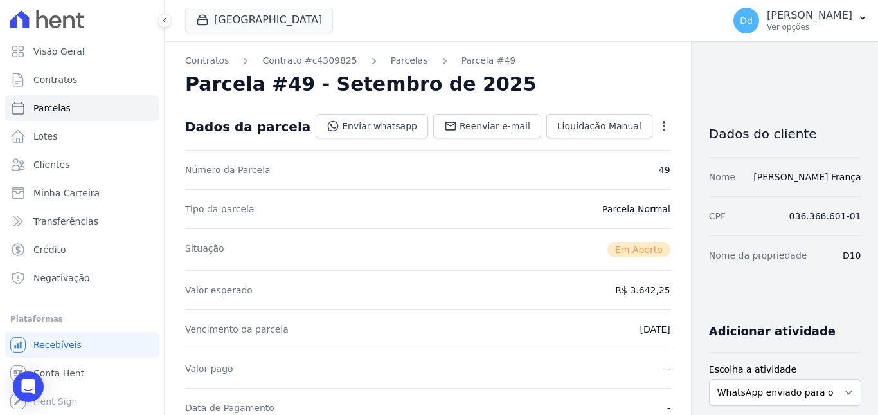
select select
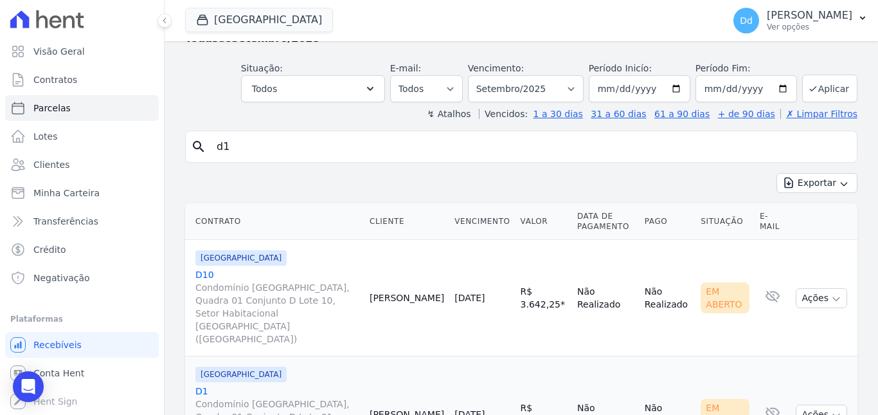
scroll to position [89, 0]
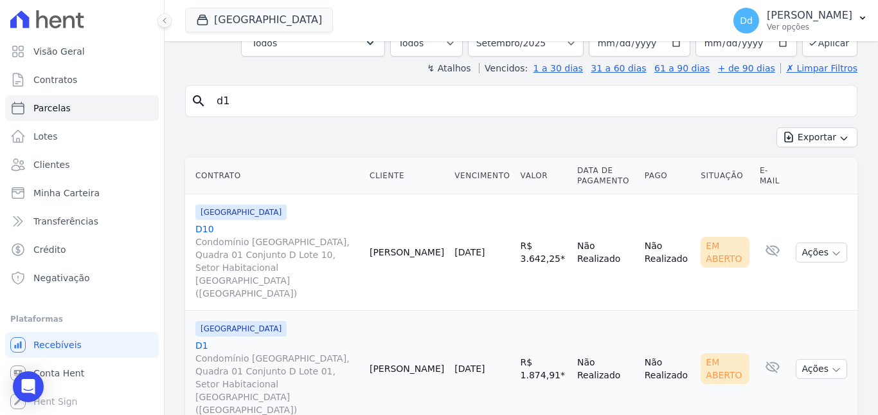
click at [203, 339] on link "D1 Condomínio [GEOGRAPHIC_DATA], Quadra 01 Conjunto D Lote 01, Setor Habitacion…" at bounding box center [277, 377] width 164 height 77
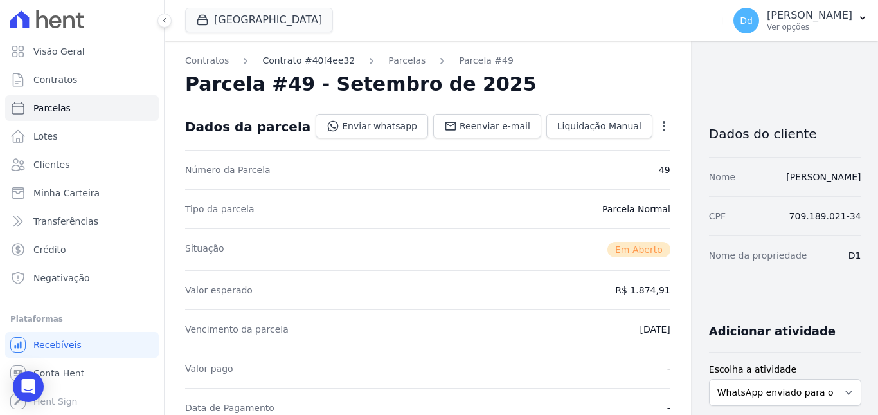
click at [273, 64] on link "Contrato #40f4ee32" at bounding box center [308, 61] width 93 height 14
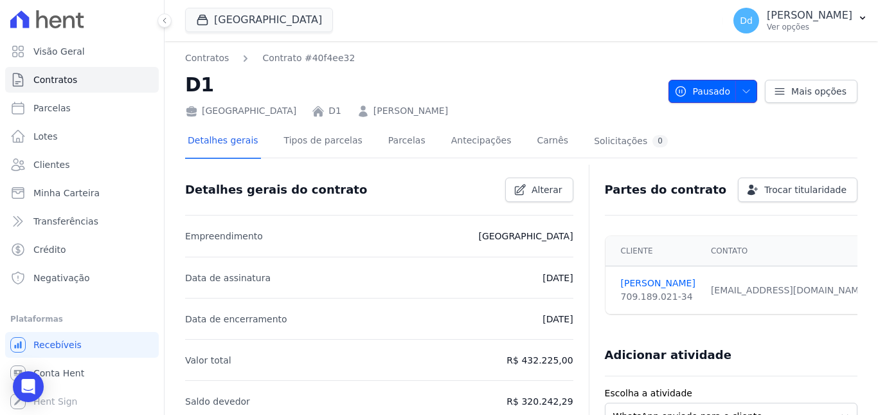
click at [743, 88] on icon "button" at bounding box center [746, 91] width 10 height 10
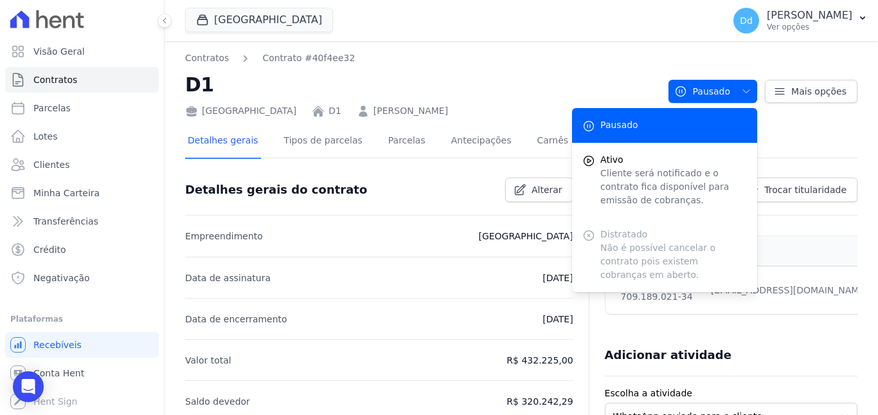
click at [559, 57] on nav "Contratos Contrato #40f4ee32" at bounding box center [421, 58] width 473 height 14
